Goal: Check status: Check status

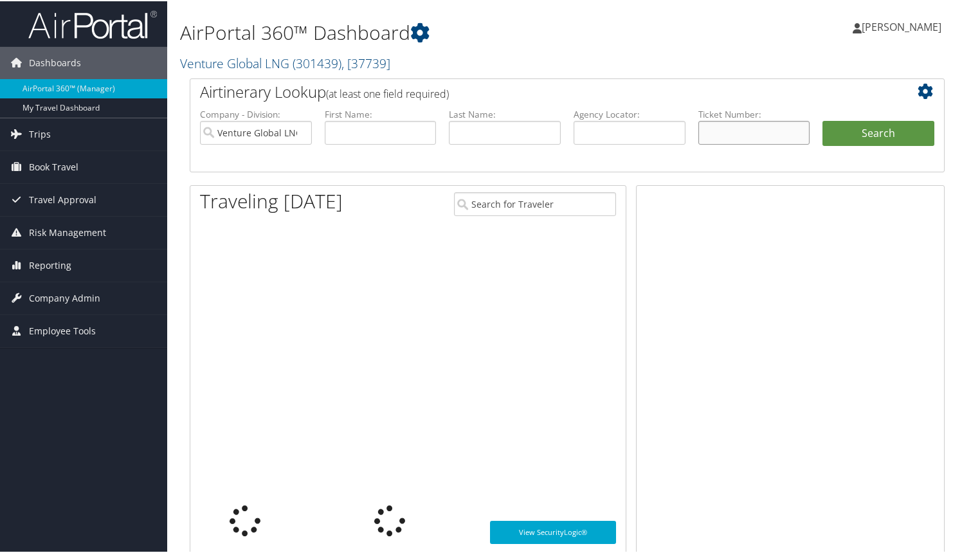
click at [714, 133] on input "text" at bounding box center [755, 132] width 112 height 24
paste input "2207311580006"
type input "2207311580006"
click at [823, 120] on button "Search" at bounding box center [879, 133] width 112 height 26
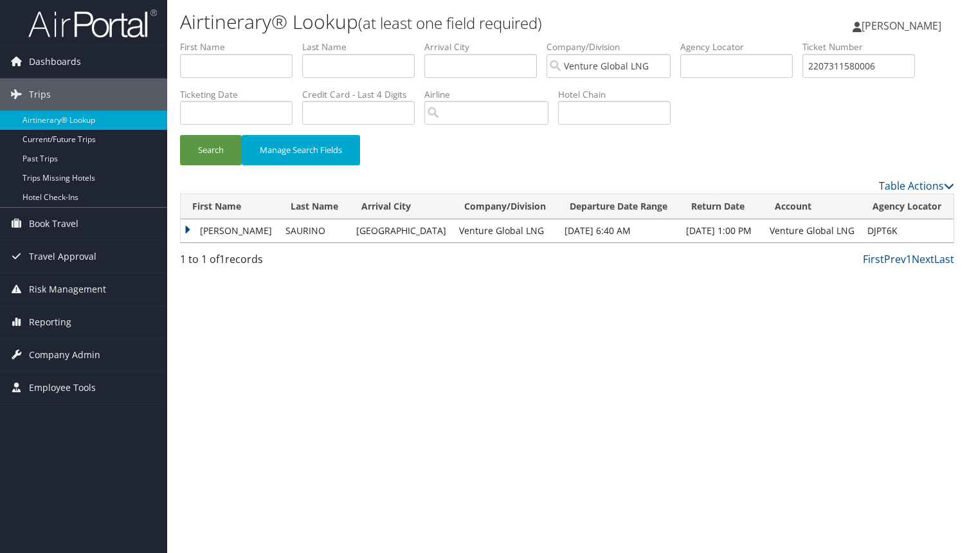
click at [188, 228] on td "ANTONIO" at bounding box center [230, 230] width 98 height 23
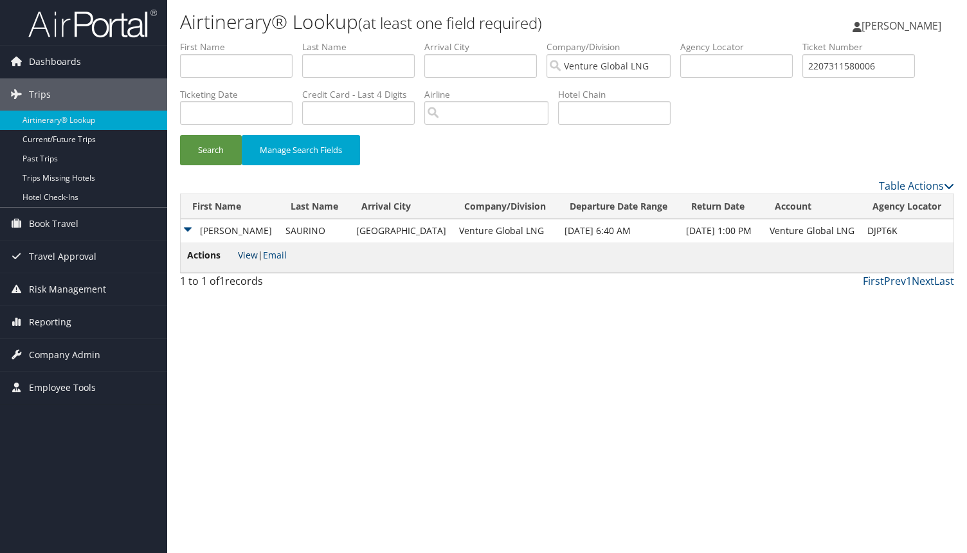
click at [250, 255] on link "View" at bounding box center [248, 255] width 20 height 12
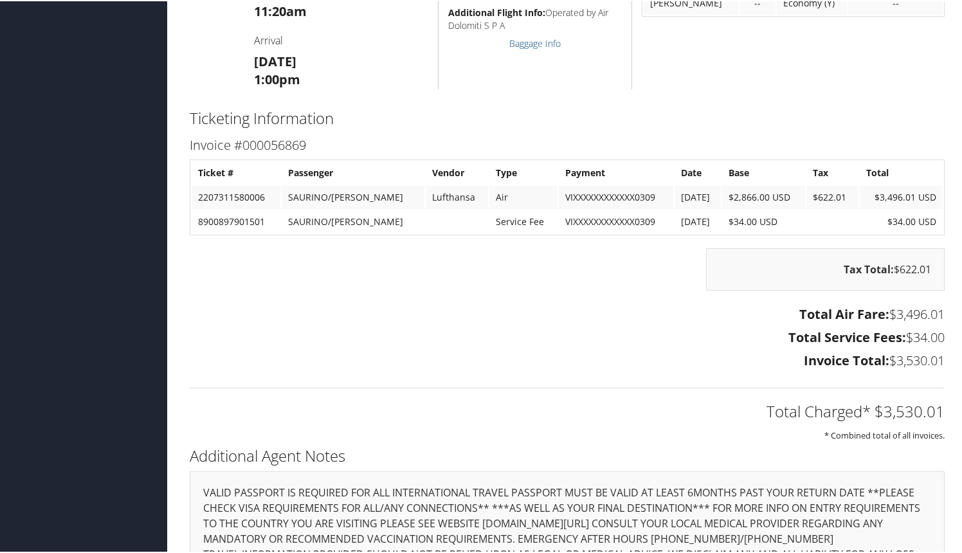
scroll to position [1597, 0]
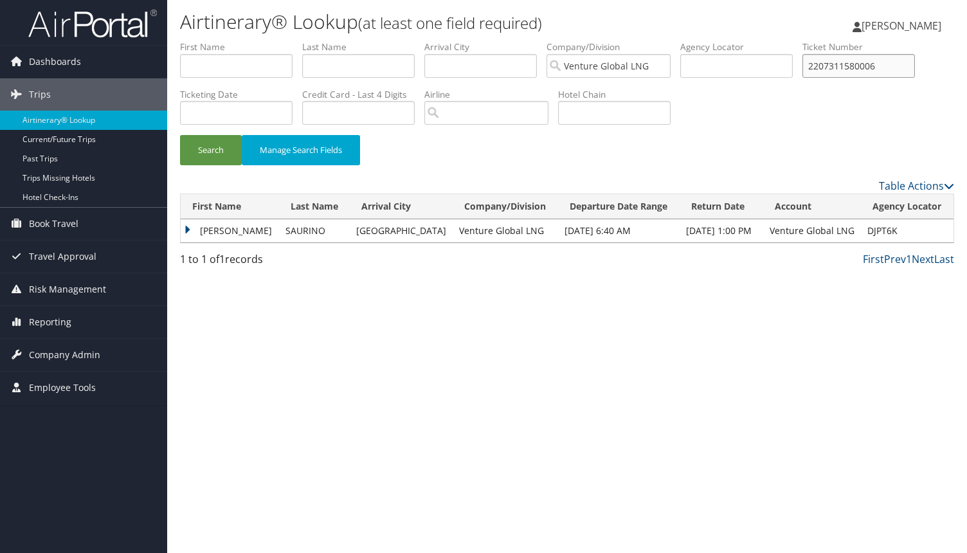
drag, startPoint x: 896, startPoint y: 68, endPoint x: 877, endPoint y: 68, distance: 19.3
click at [895, 68] on input "2207311580006" at bounding box center [859, 66] width 113 height 24
drag, startPoint x: 875, startPoint y: 68, endPoint x: 723, endPoint y: 50, distance: 152.9
click at [723, 41] on ul "First Name Last Name Departure City Arrival City Company/Division Venture Globa…" at bounding box center [567, 41] width 774 height 0
click at [368, 59] on input "text" at bounding box center [358, 66] width 113 height 24
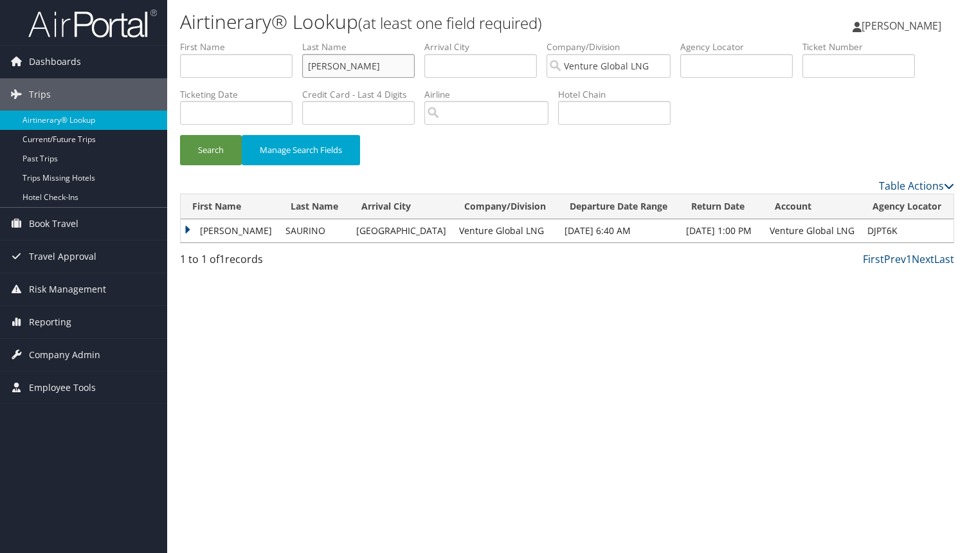
type input "kennedy"
click at [180, 135] on button "Search" at bounding box center [211, 150] width 62 height 30
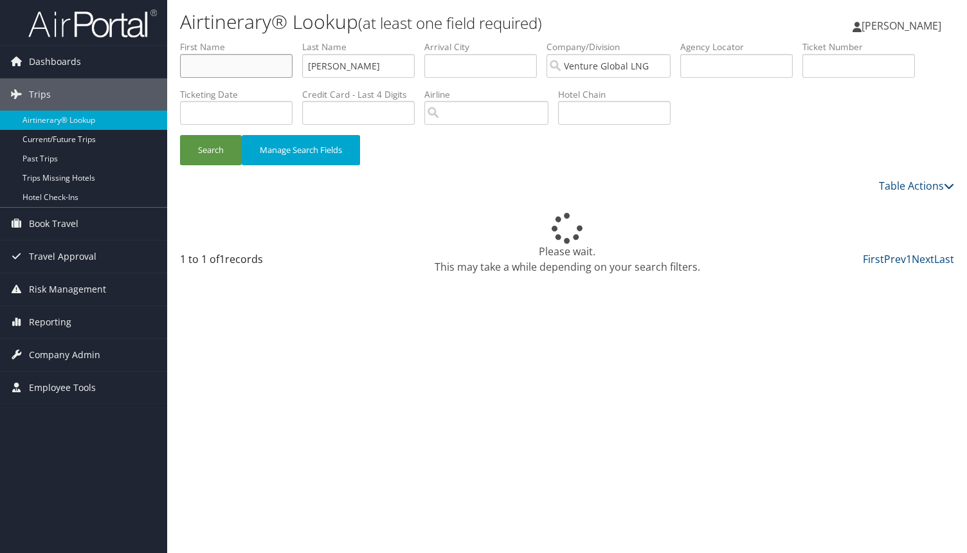
click at [258, 69] on input "text" at bounding box center [236, 66] width 113 height 24
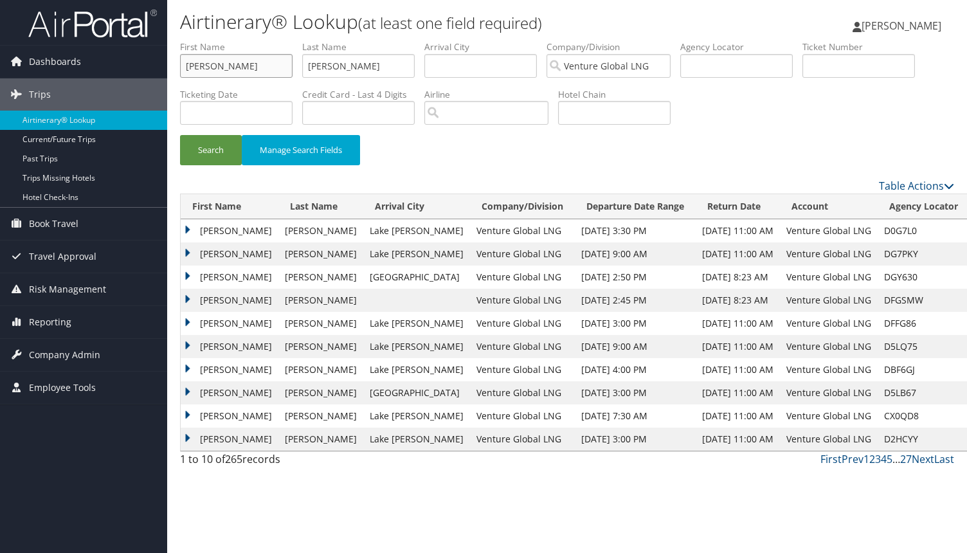
type input "Jeffrey"
click at [180, 135] on button "Search" at bounding box center [211, 150] width 62 height 30
click at [190, 278] on td "JEFFREY GILLIS" at bounding box center [230, 277] width 98 height 23
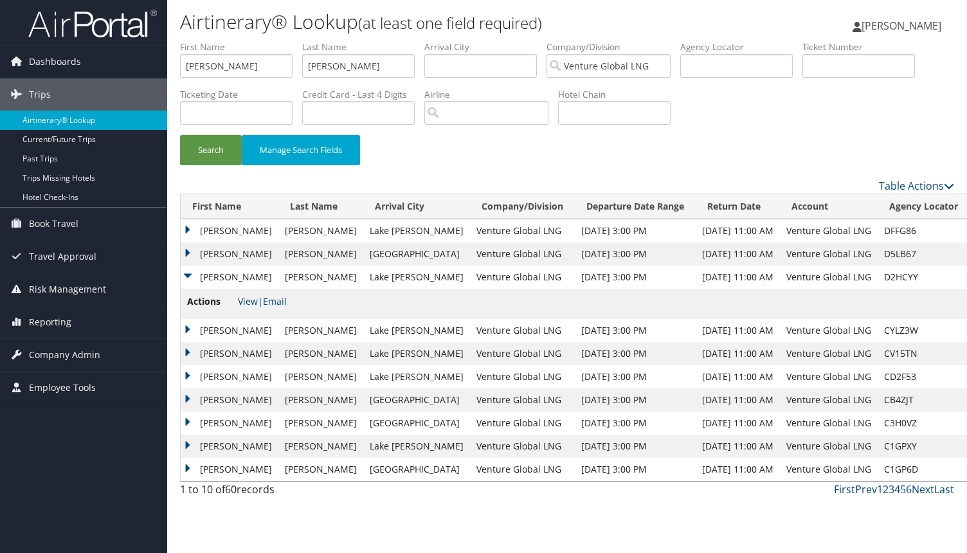
click at [253, 302] on link "View" at bounding box center [248, 301] width 20 height 12
